Goal: Complete application form

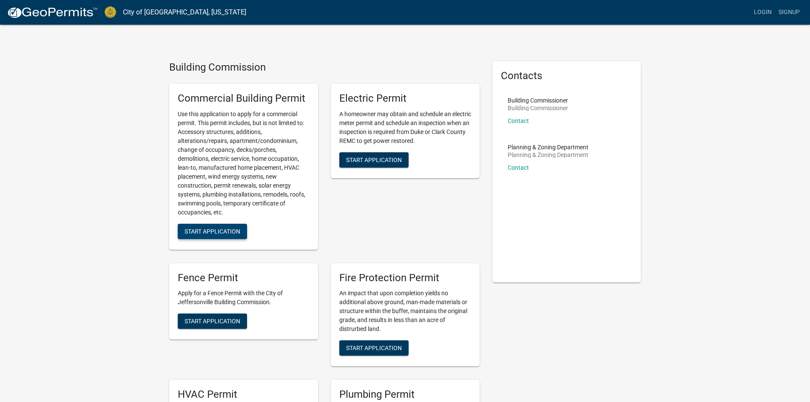
click at [219, 229] on span "Start Application" at bounding box center [213, 231] width 56 height 7
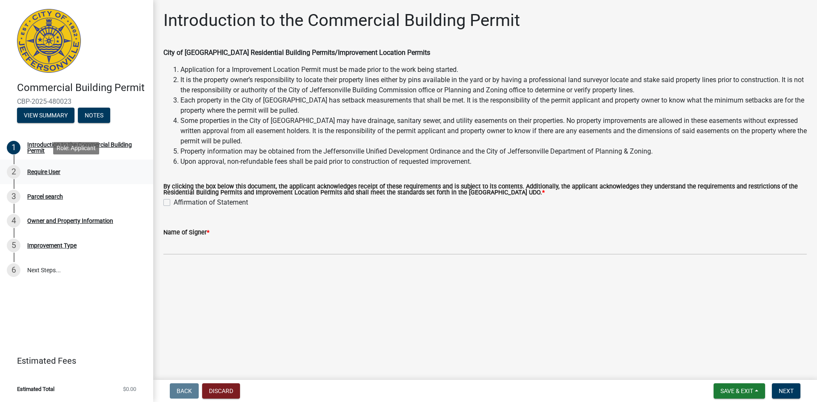
click at [43, 173] on div "Require User" at bounding box center [43, 172] width 33 height 6
click at [786, 391] on span "Next" at bounding box center [785, 390] width 15 height 7
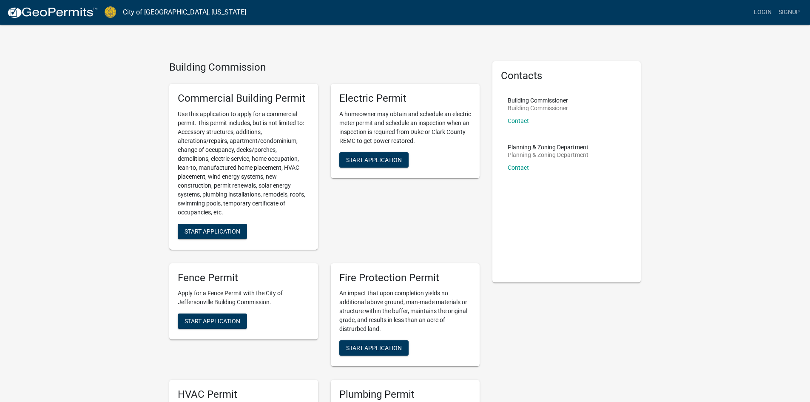
click at [147, 14] on link "City of [GEOGRAPHIC_DATA], [US_STATE]" at bounding box center [184, 12] width 123 height 14
click at [111, 11] on img at bounding box center [110, 11] width 11 height 11
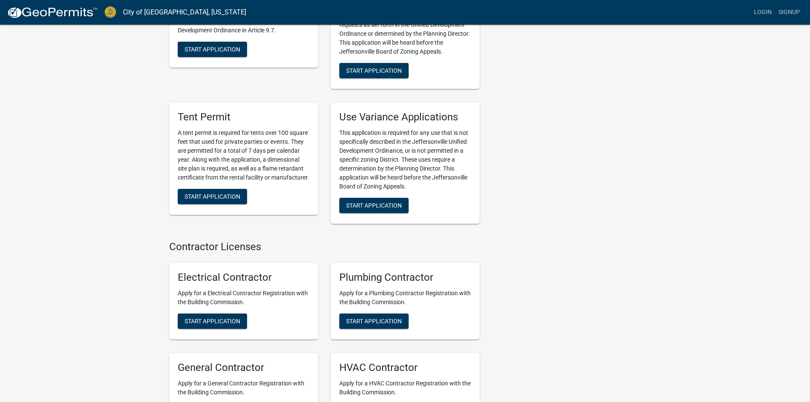
scroll to position [1625, 0]
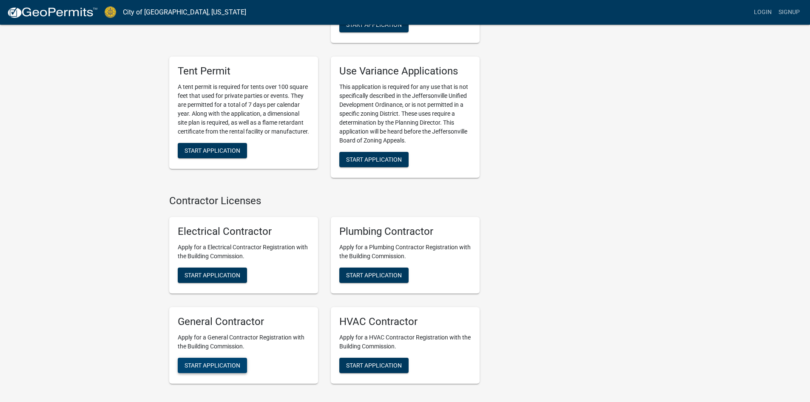
click at [217, 362] on span "Start Application" at bounding box center [213, 365] width 56 height 7
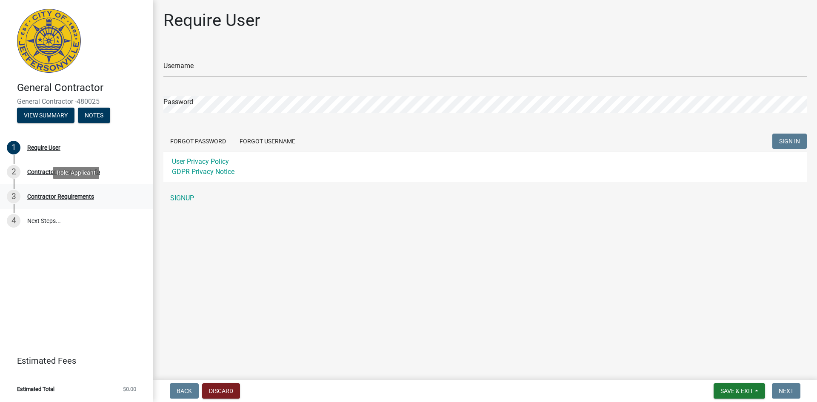
click at [66, 197] on div "Contractor Requirements" at bounding box center [60, 197] width 67 height 6
click at [68, 196] on div "Contractor Requirements" at bounding box center [60, 197] width 67 height 6
click at [116, 249] on div "General Contractor General Contractor -480025 View Summary Notes 1 Require User…" at bounding box center [76, 201] width 153 height 402
